Goal: Check status

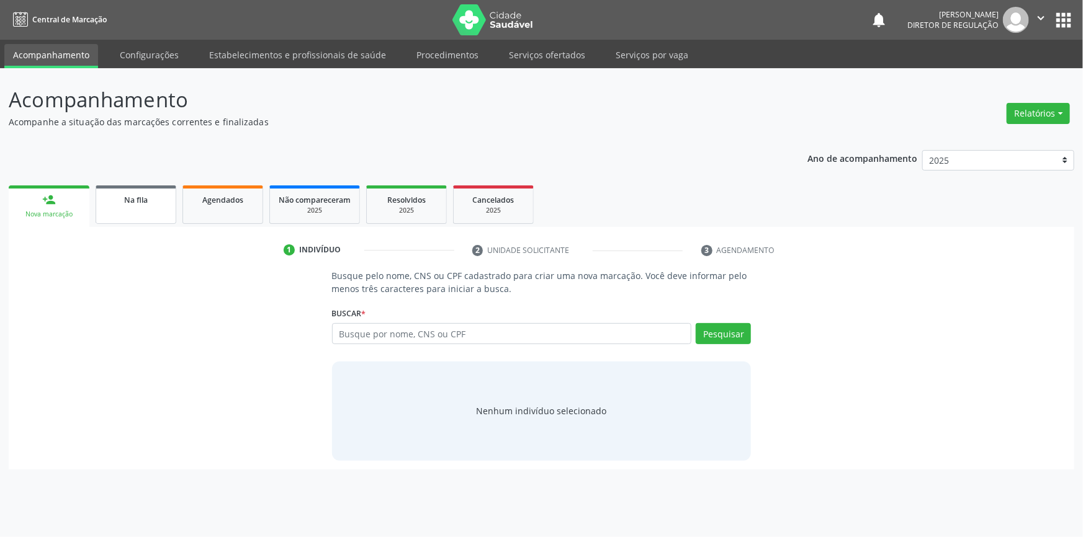
click at [158, 205] on link "Na fila" at bounding box center [136, 205] width 81 height 38
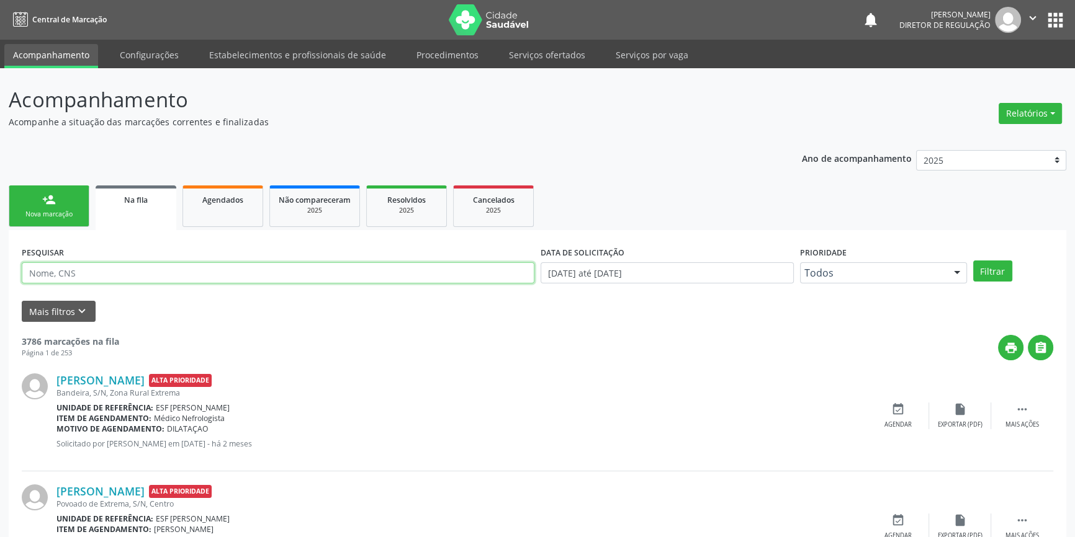
click at [191, 279] on input "text" at bounding box center [278, 272] width 512 height 21
type input "[PERSON_NAME]"
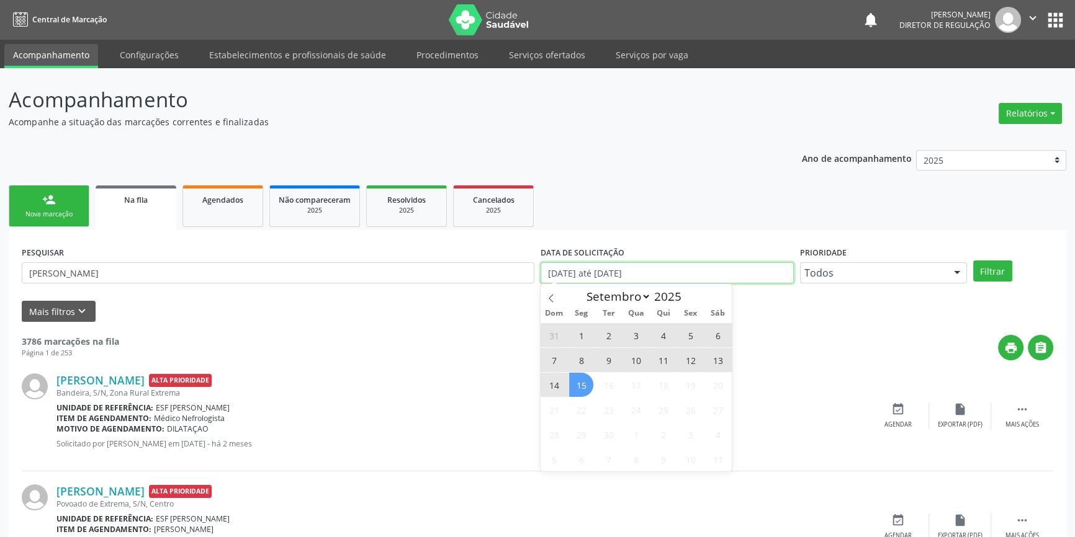
click at [685, 269] on input "[DATE] até [DATE]" at bounding box center [666, 272] width 253 height 21
click at [995, 268] on button "Filtrar" at bounding box center [992, 271] width 39 height 21
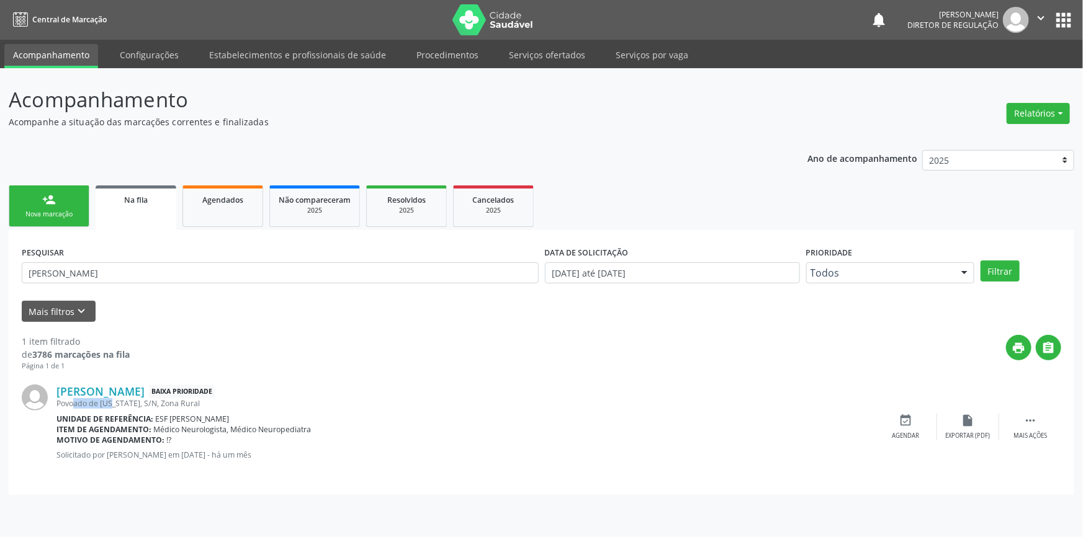
drag, startPoint x: 58, startPoint y: 404, endPoint x: 103, endPoint y: 400, distance: 45.5
click at [100, 401] on div "Povoado de [US_STATE], S/N, Zona Rural" at bounding box center [465, 403] width 818 height 11
click at [135, 393] on link "[PERSON_NAME]" at bounding box center [100, 392] width 88 height 14
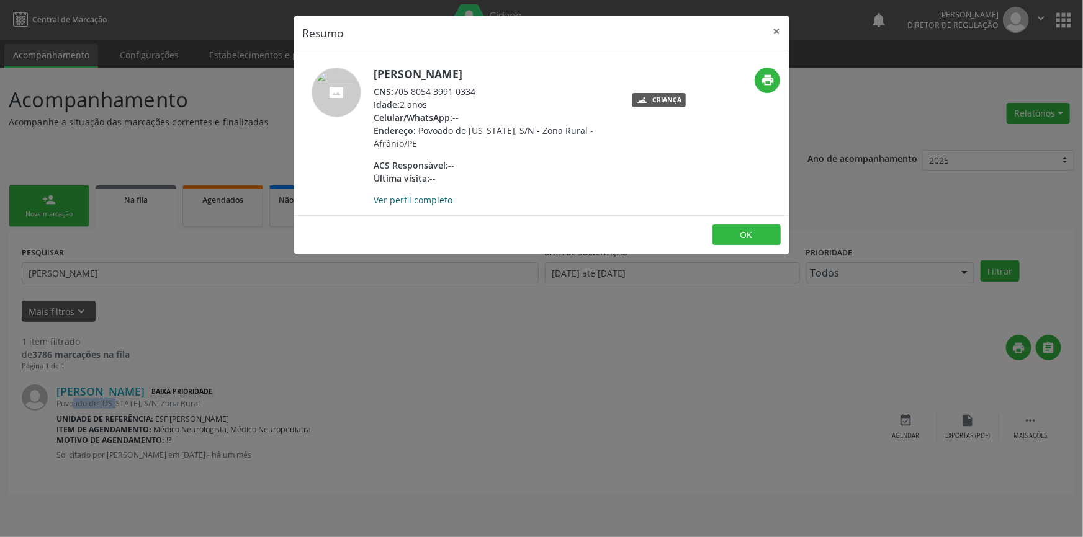
click at [436, 200] on link "Ver perfil completo" at bounding box center [413, 200] width 79 height 12
drag, startPoint x: 431, startPoint y: 104, endPoint x: 409, endPoint y: 104, distance: 21.7
click at [409, 104] on div "Idade: 2 anos" at bounding box center [494, 104] width 241 height 13
click at [435, 200] on link "Ver perfil completo" at bounding box center [413, 200] width 79 height 12
click at [777, 38] on button "×" at bounding box center [776, 31] width 25 height 30
